Goal: Navigation & Orientation: Find specific page/section

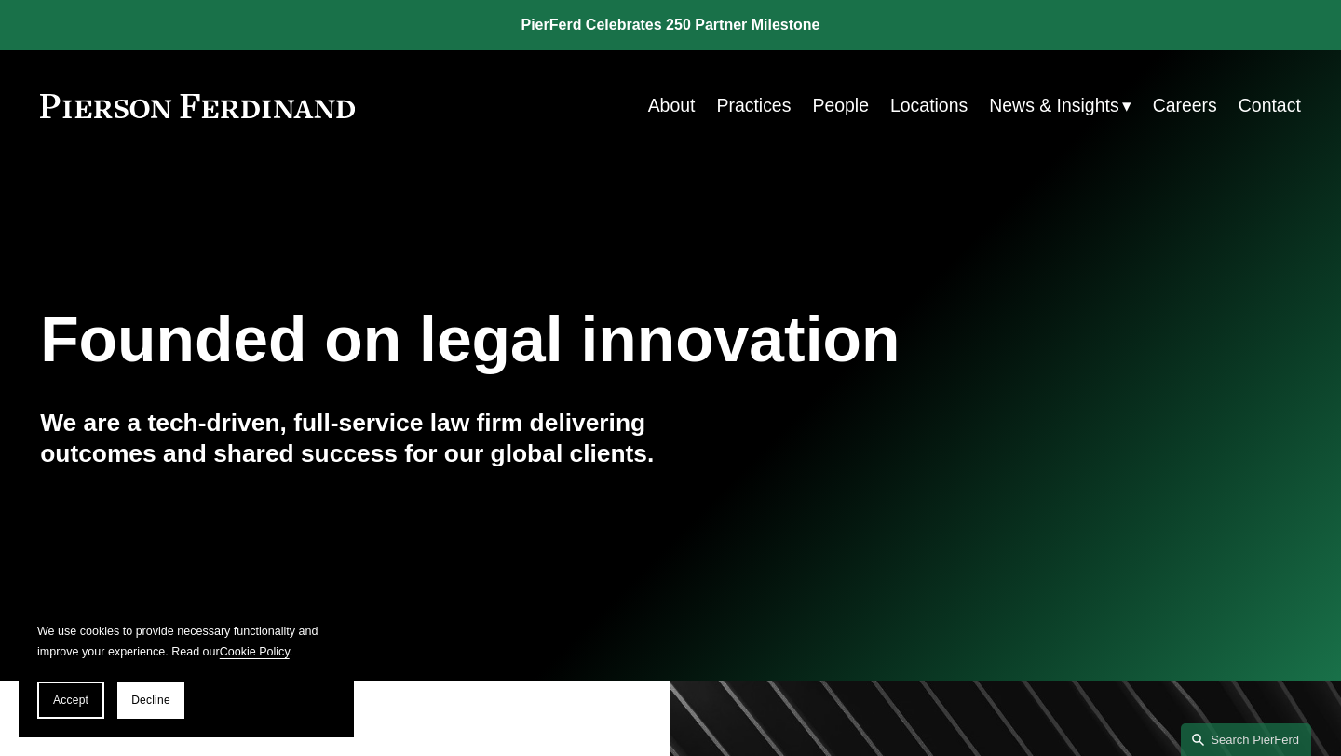
click at [759, 99] on link "Practices" at bounding box center [753, 106] width 75 height 36
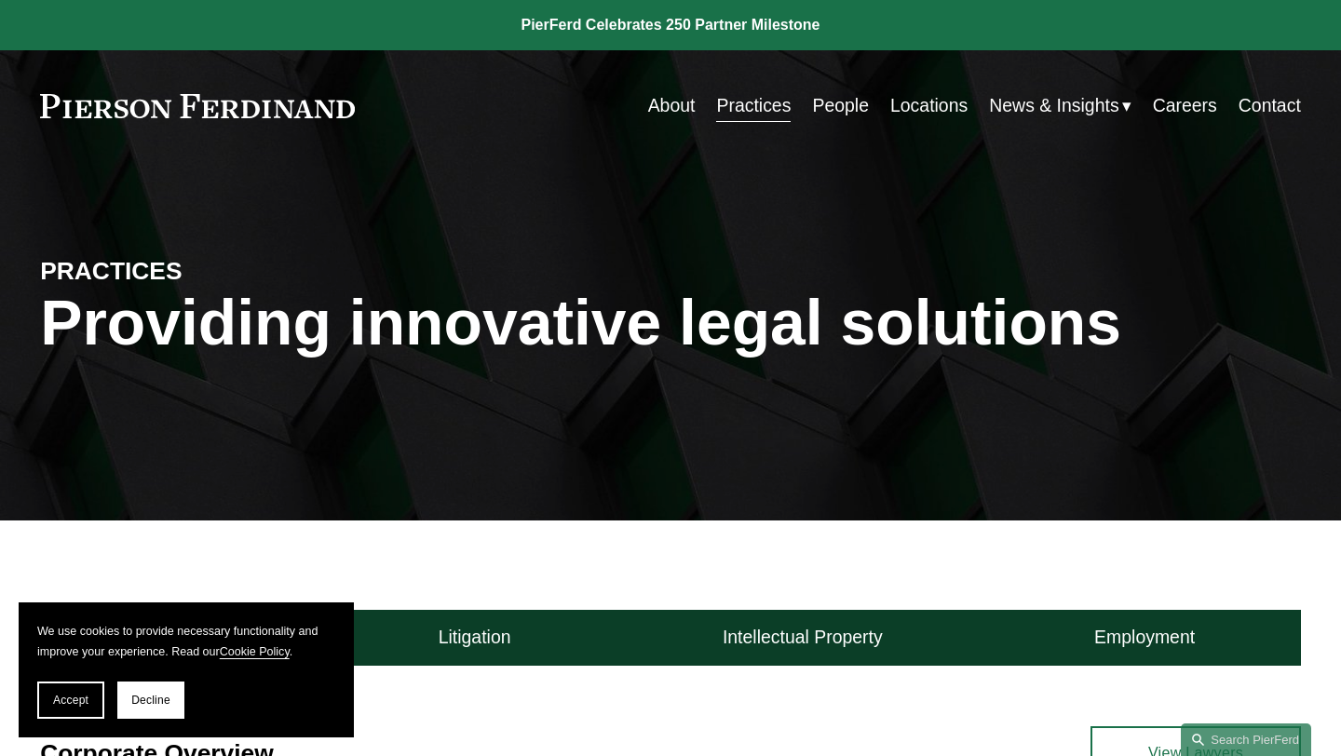
click at [1187, 109] on link "Careers" at bounding box center [1185, 106] width 64 height 36
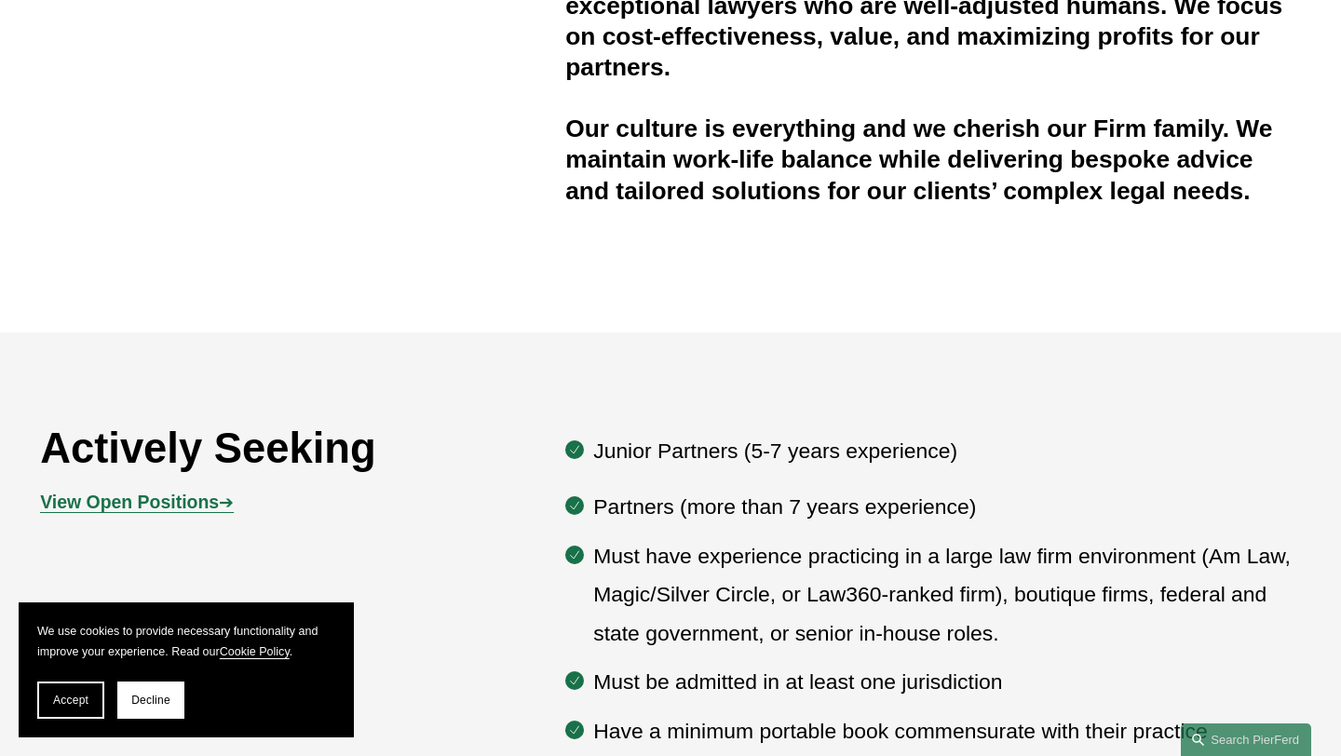
scroll to position [626, 0]
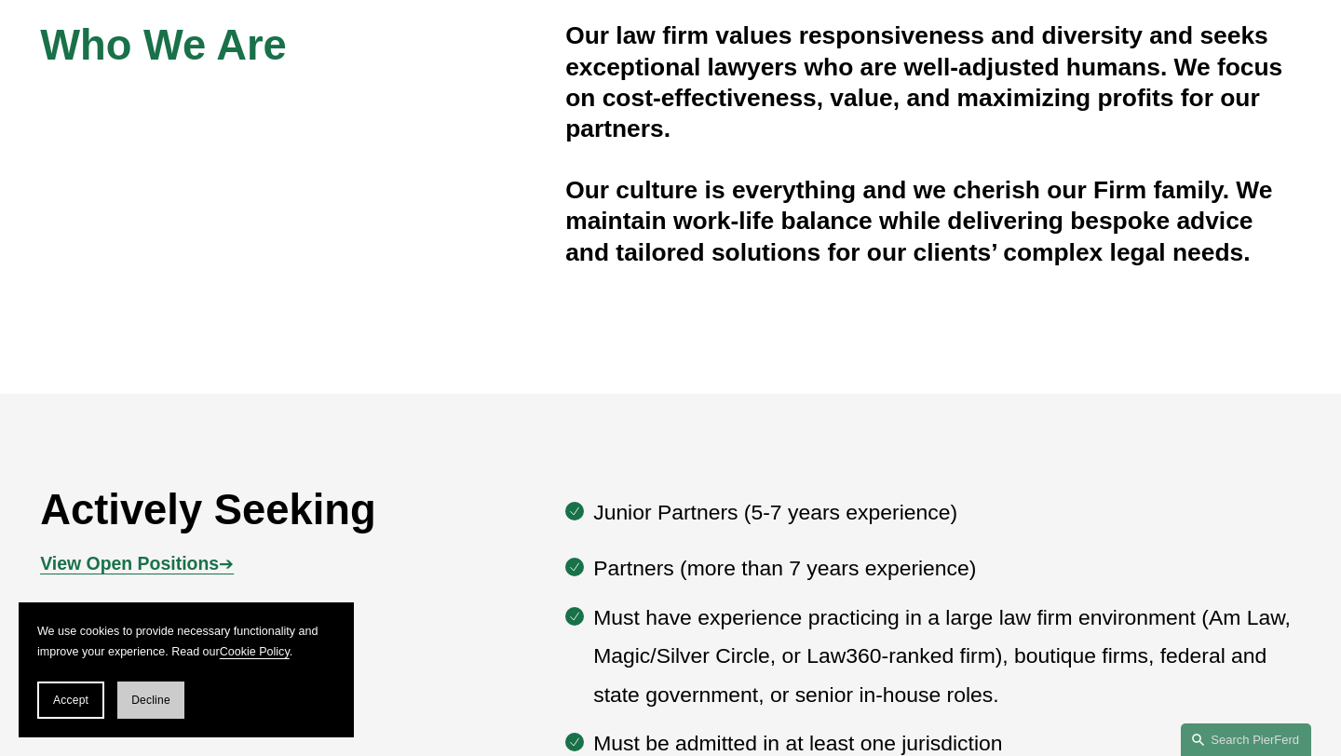
click at [157, 697] on span "Decline" at bounding box center [150, 700] width 39 height 13
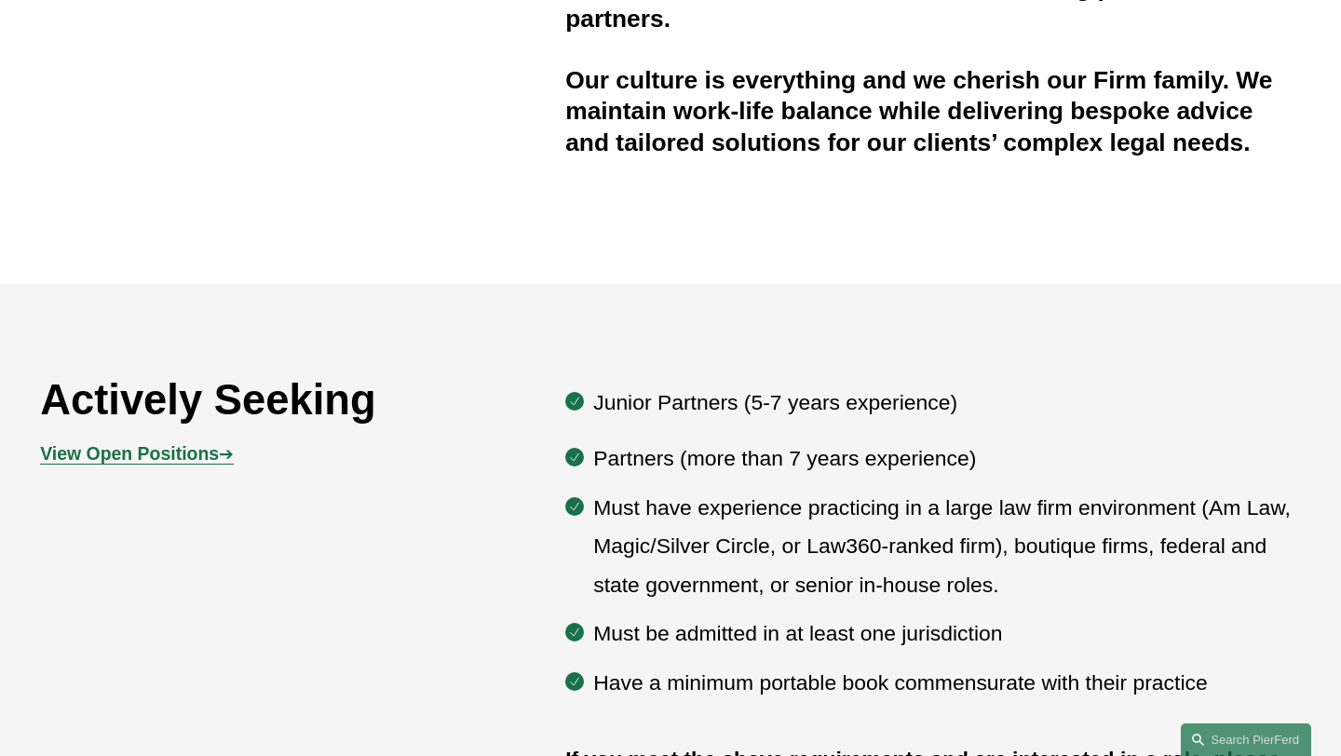
scroll to position [742, 0]
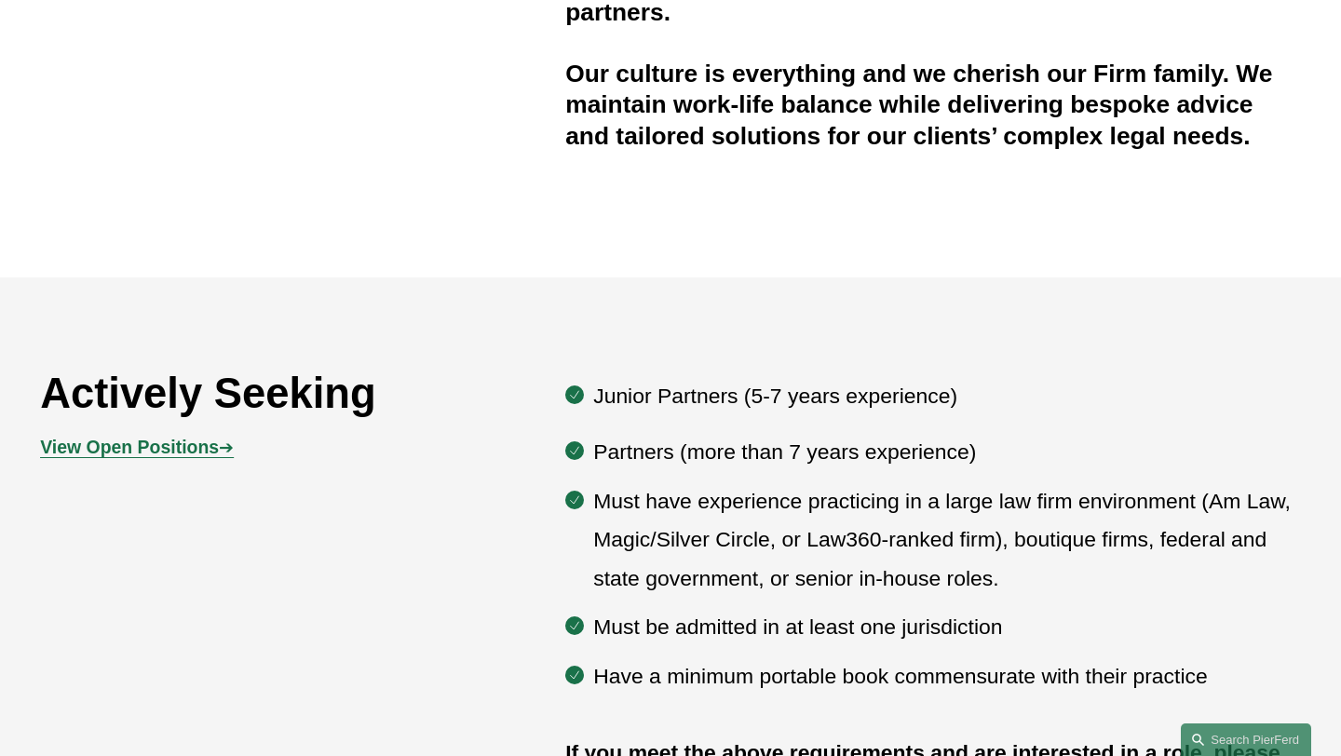
click at [166, 437] on strong "View Open Positions" at bounding box center [129, 447] width 179 height 20
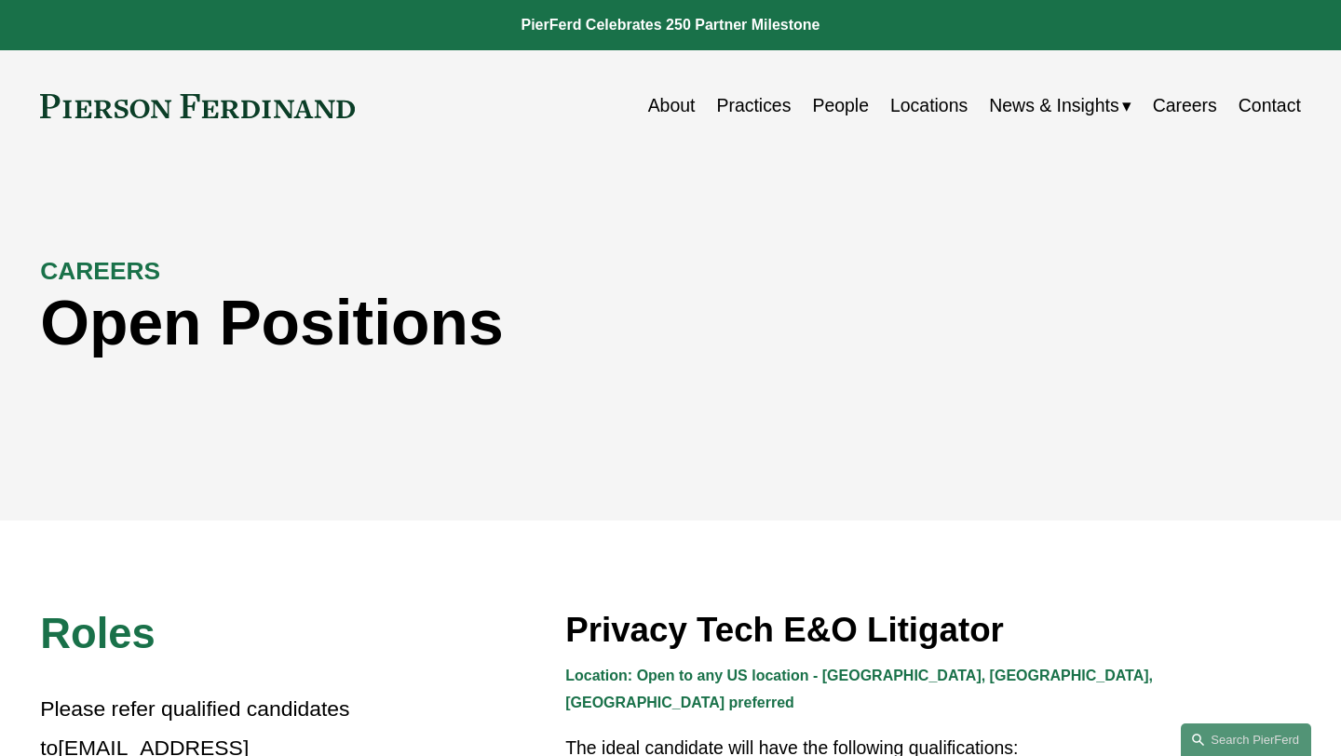
click at [1182, 107] on link "Careers" at bounding box center [1185, 106] width 64 height 36
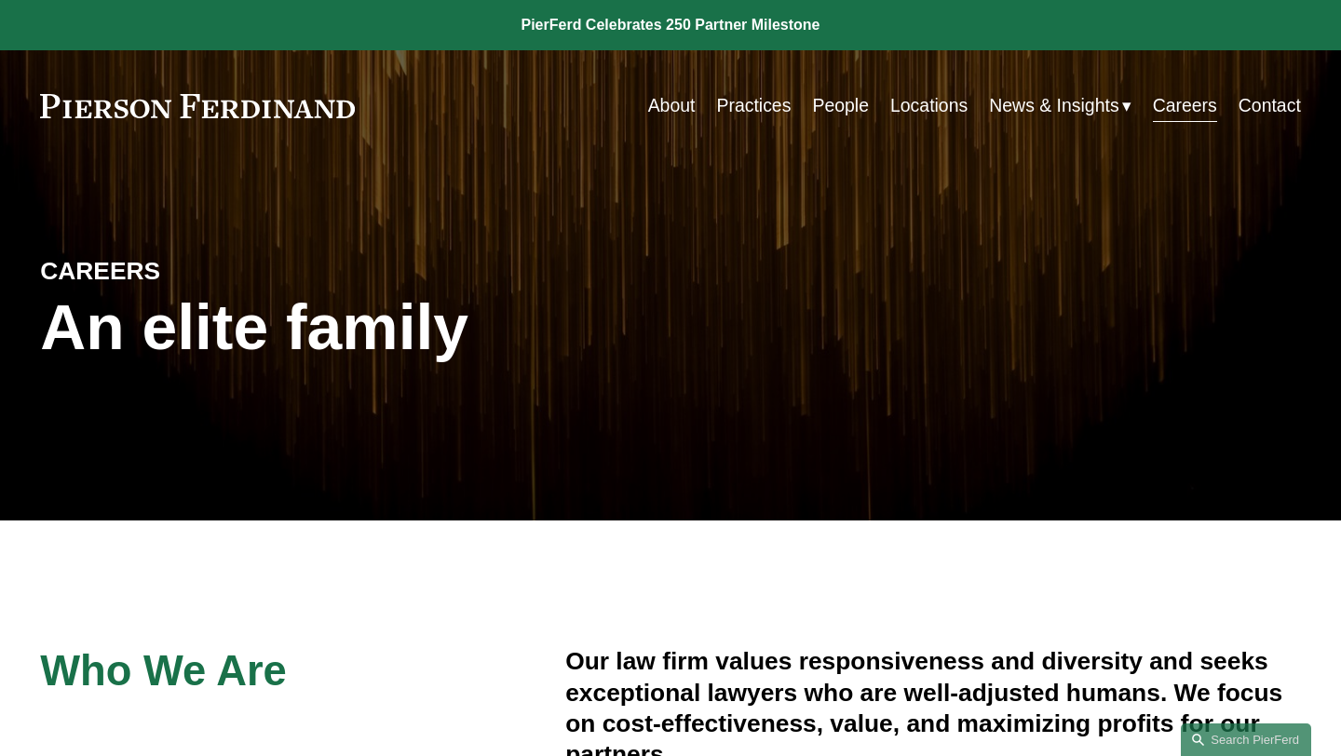
click at [925, 106] on link "Locations" at bounding box center [928, 106] width 77 height 36
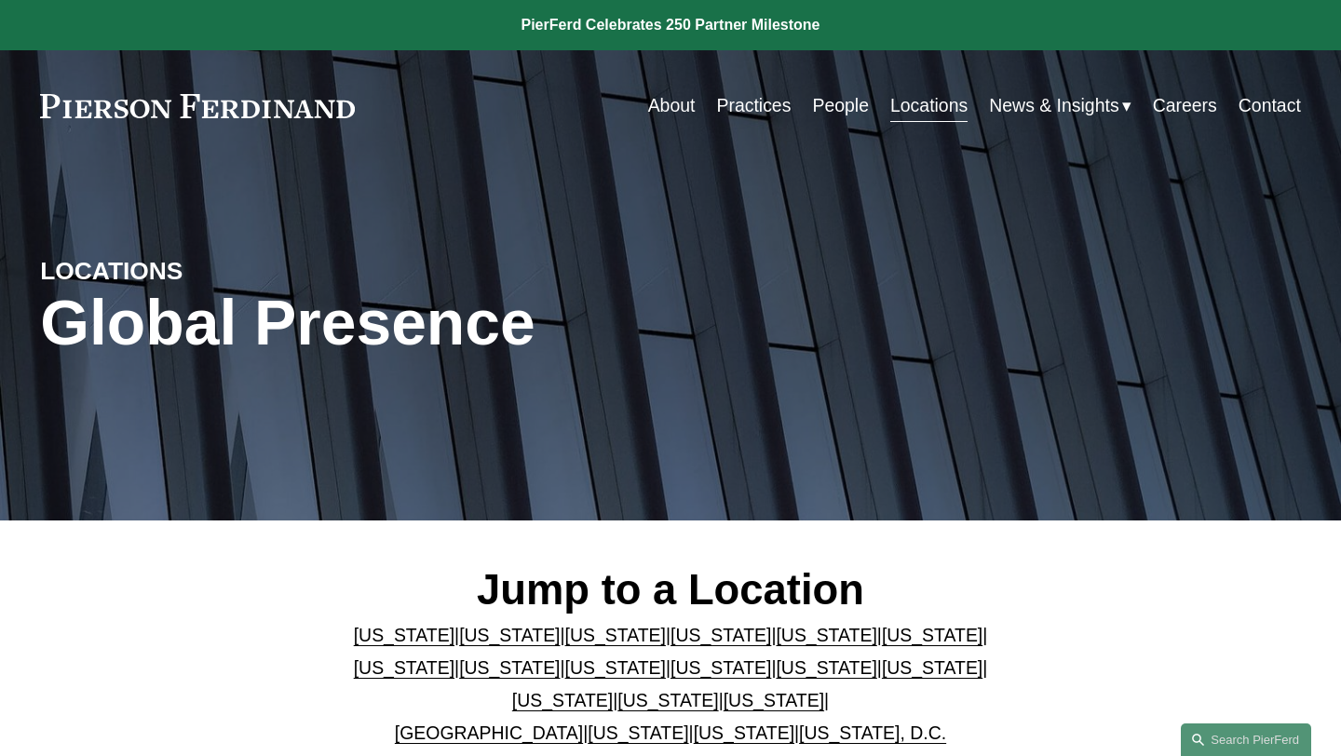
scroll to position [375, 0]
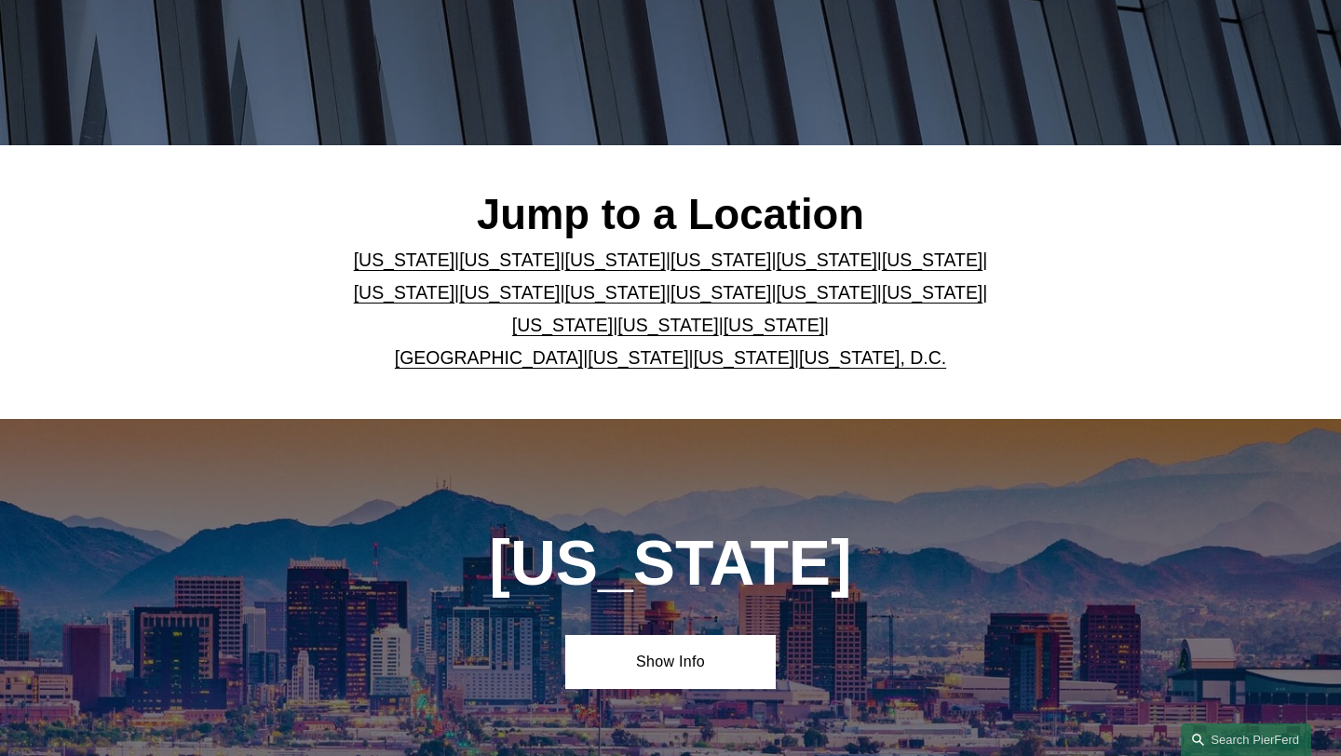
click at [776, 257] on link "[US_STATE]" at bounding box center [826, 260] width 101 height 20
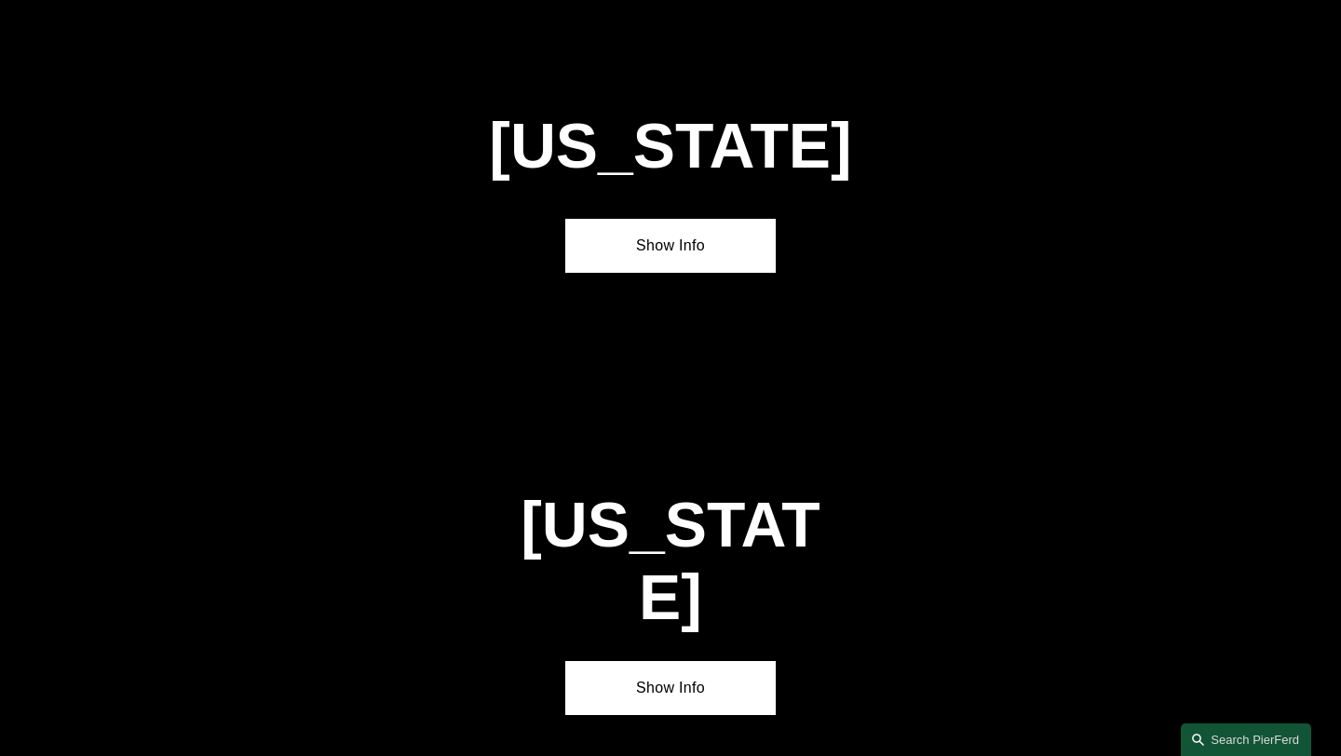
scroll to position [2312, 0]
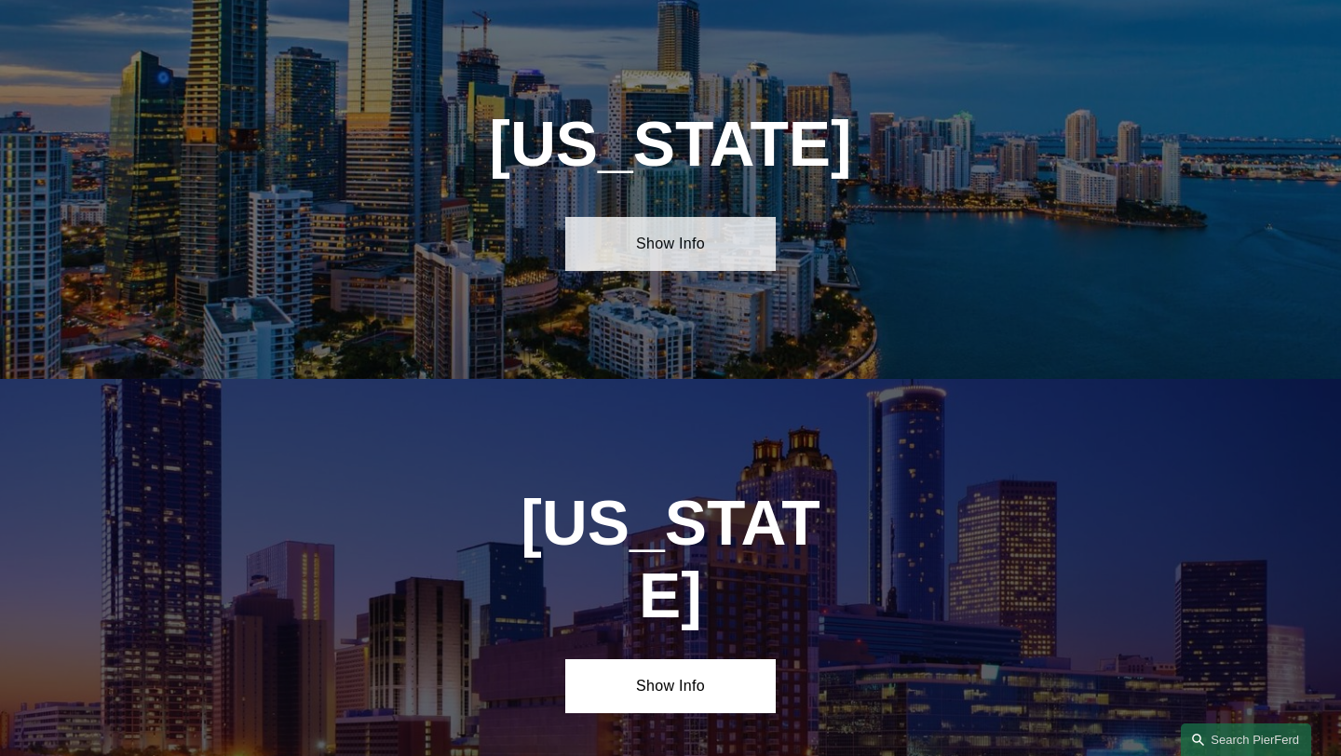
click at [769, 257] on link "Show Info" at bounding box center [670, 244] width 211 height 54
